Goal: Navigation & Orientation: Find specific page/section

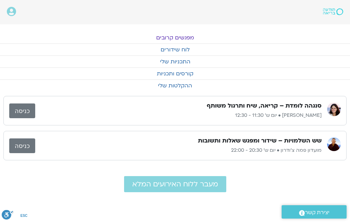
click at [184, 37] on link "מפגשים קרובים" at bounding box center [175, 38] width 350 height 12
click at [173, 39] on link "מפגשים קרובים" at bounding box center [175, 38] width 350 height 12
click at [181, 51] on link "לוח שידורים" at bounding box center [175, 50] width 350 height 12
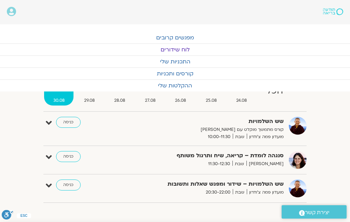
click at [70, 123] on link "כניסה" at bounding box center [68, 122] width 25 height 11
